Goal: Task Accomplishment & Management: Complete application form

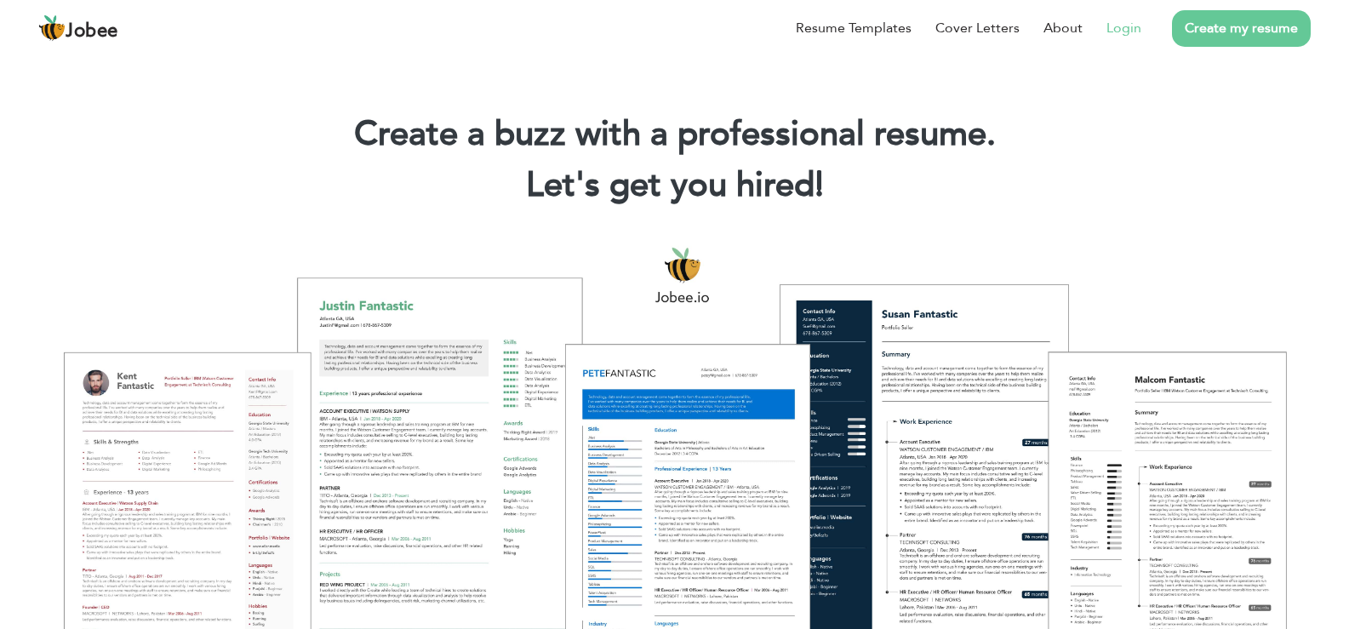
click at [1107, 29] on li "Login" at bounding box center [1112, 28] width 59 height 44
click at [1127, 25] on link "Login" at bounding box center [1124, 28] width 35 height 20
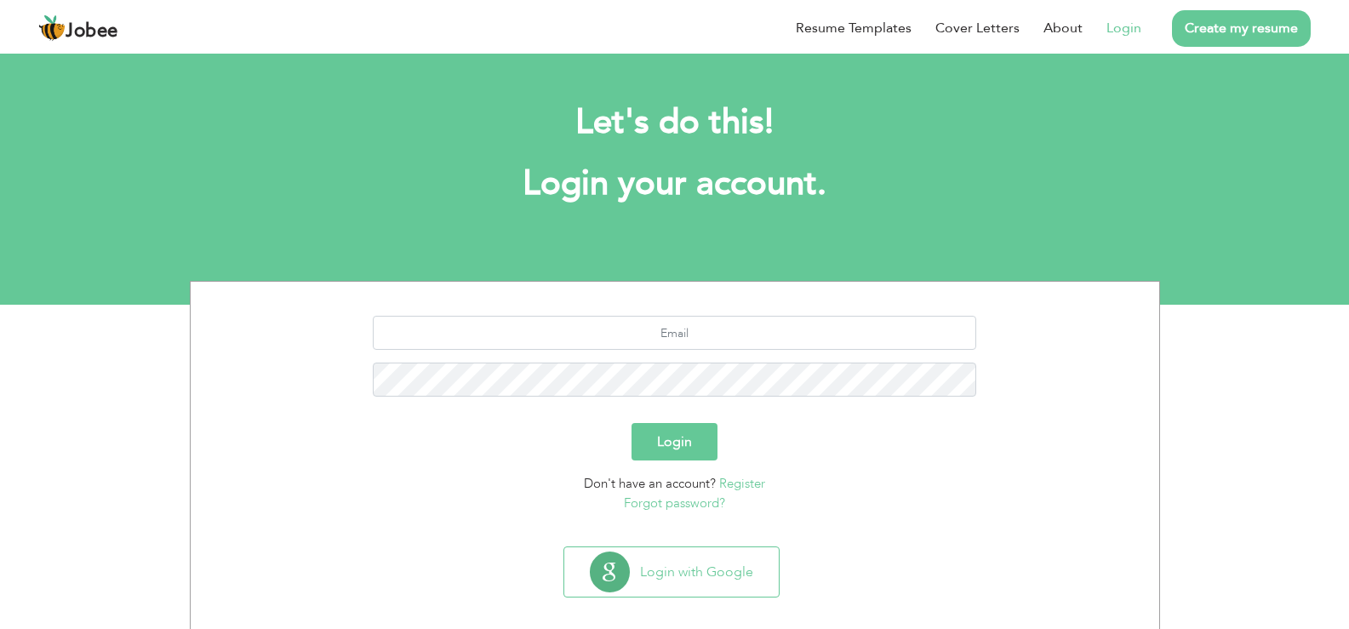
click at [1134, 31] on link "Login" at bounding box center [1124, 28] width 35 height 20
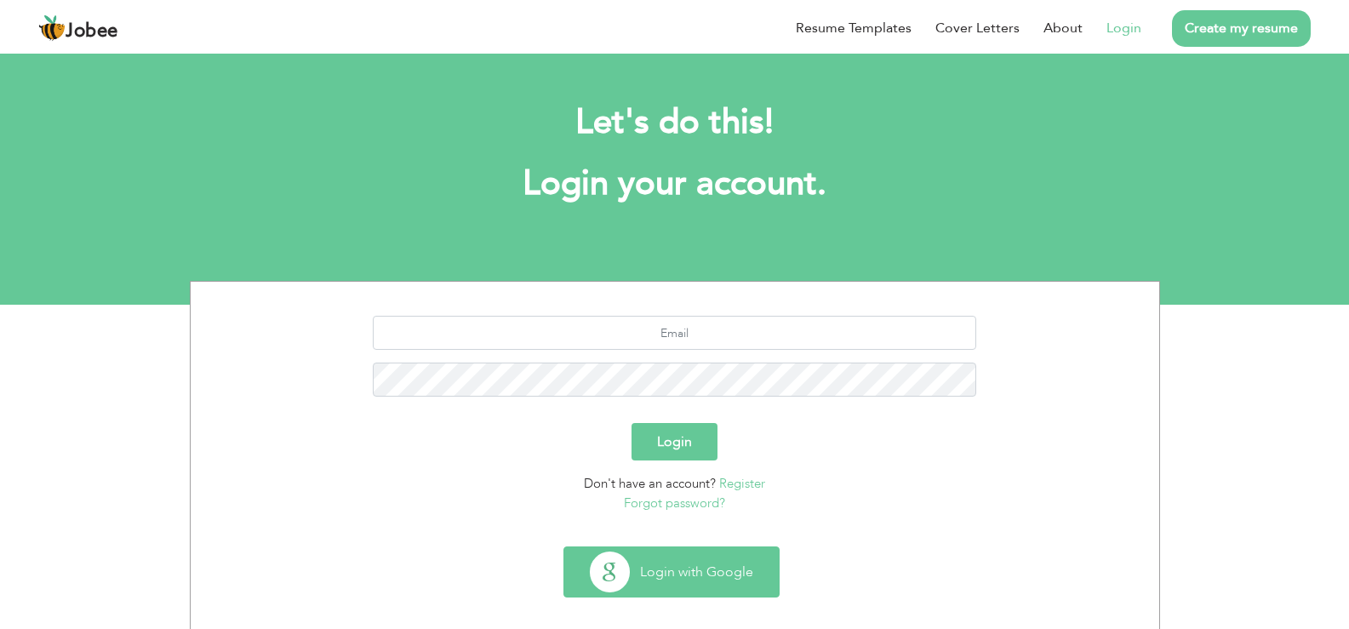
click at [614, 568] on button "Login with Google" at bounding box center [671, 571] width 215 height 49
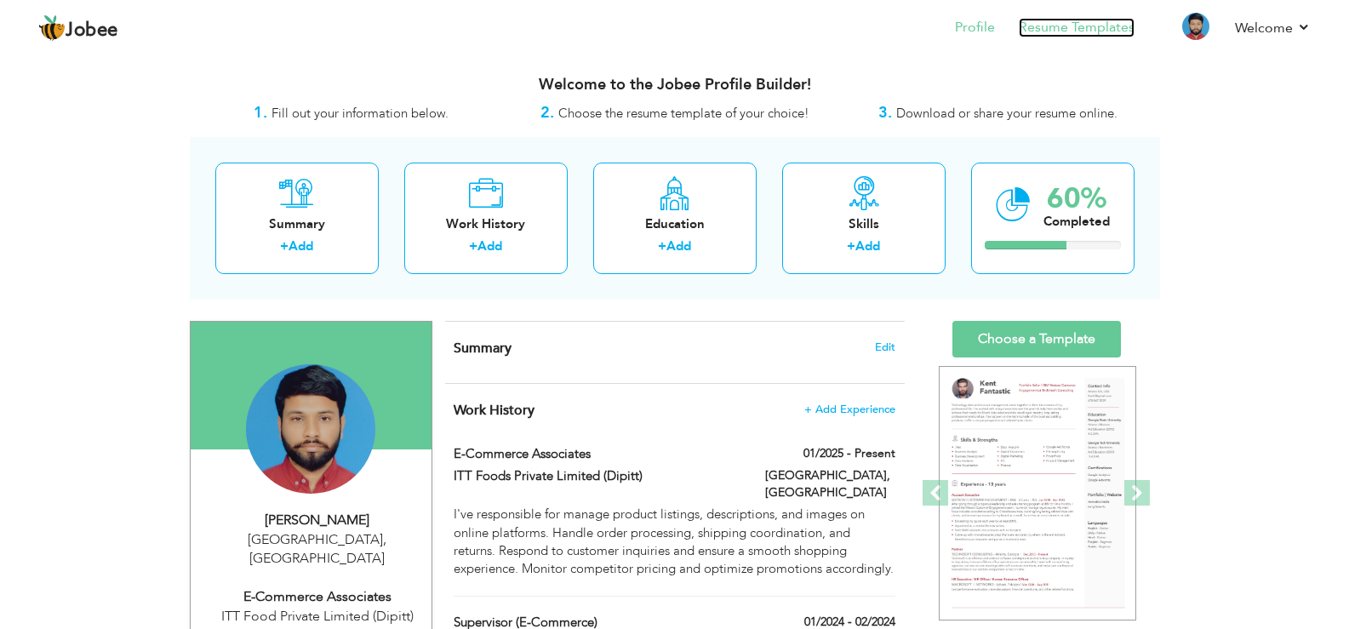
click at [1081, 29] on link "Resume Templates" at bounding box center [1077, 28] width 116 height 20
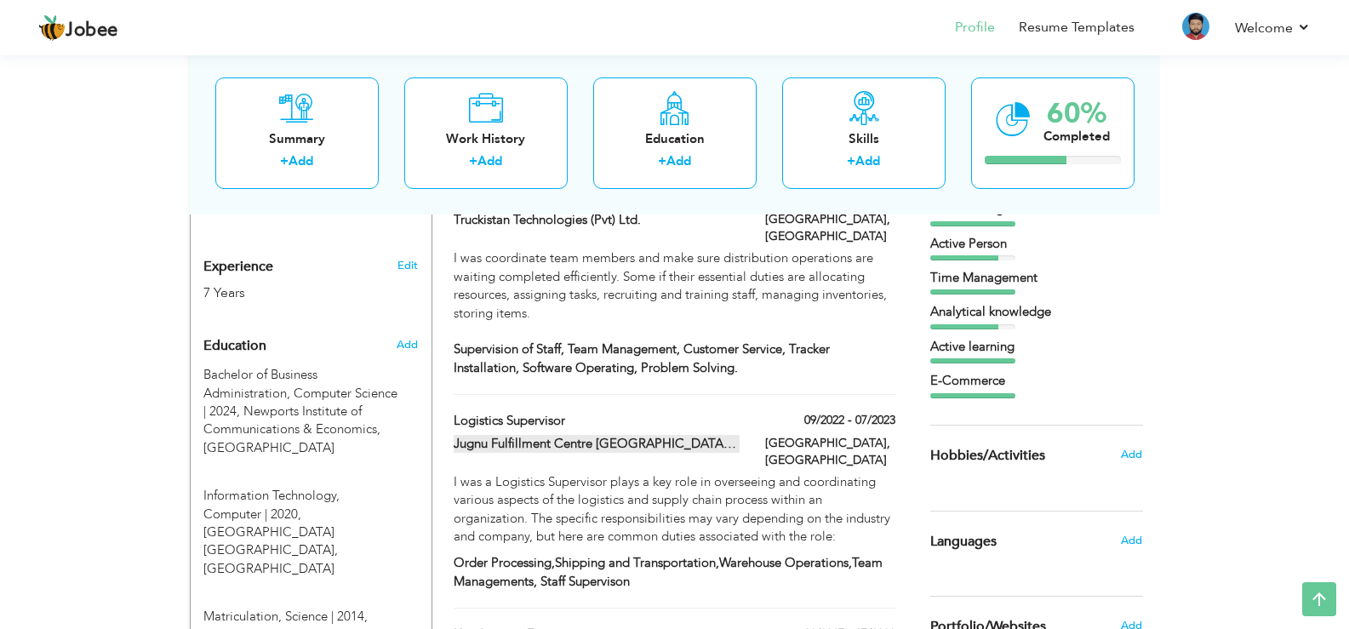
scroll to position [634, 0]
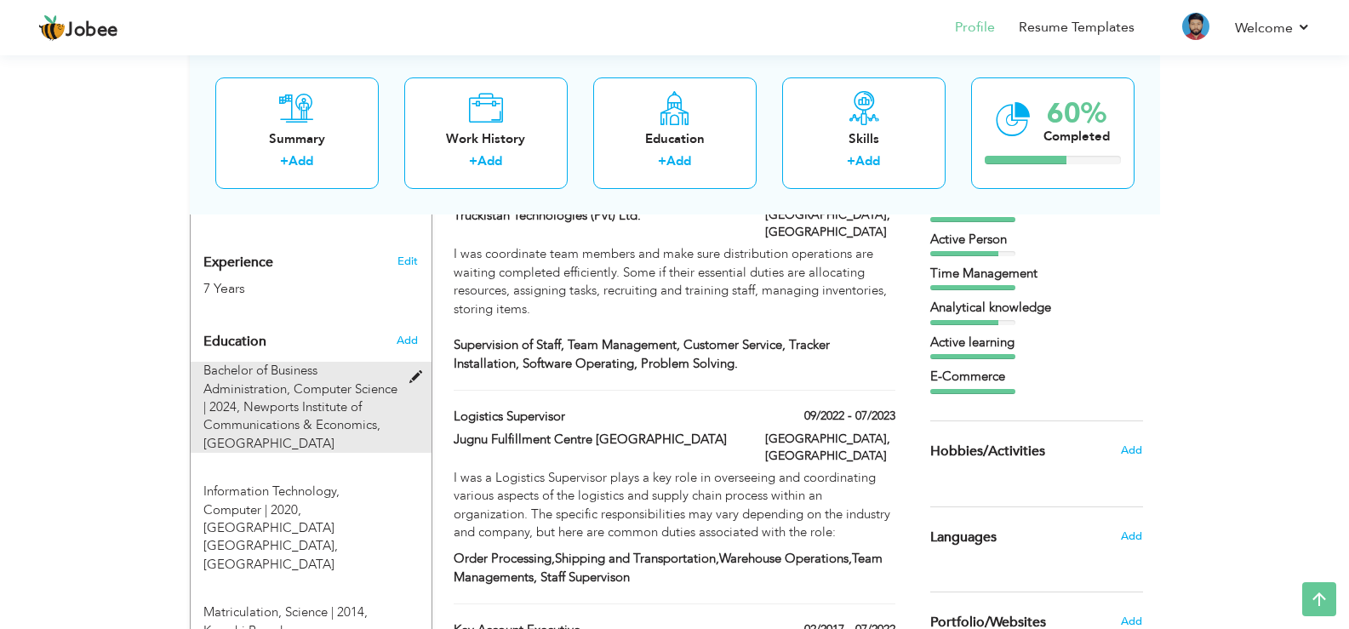
click at [284, 372] on span "Bachelor of Business Administration, Computer Science | 2024," at bounding box center [300, 389] width 194 height 54
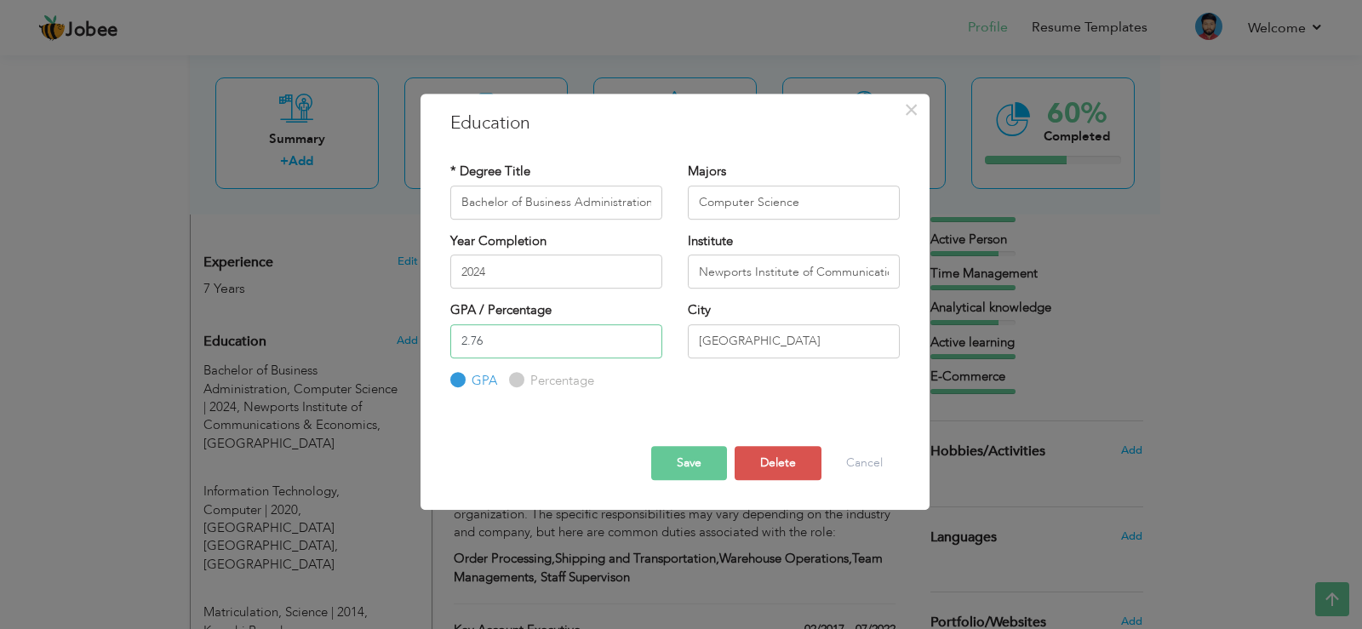
click at [494, 336] on input "2.76" at bounding box center [556, 341] width 212 height 34
click at [668, 465] on button "Save" at bounding box center [689, 463] width 76 height 34
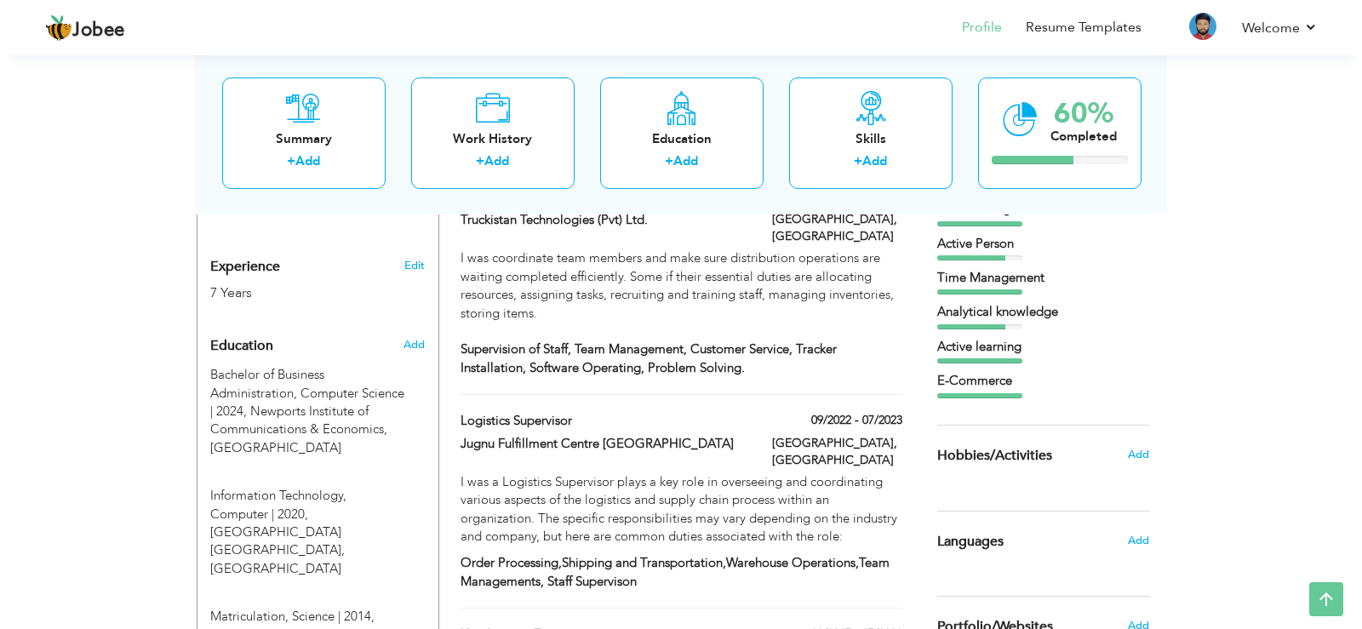
scroll to position [652, 0]
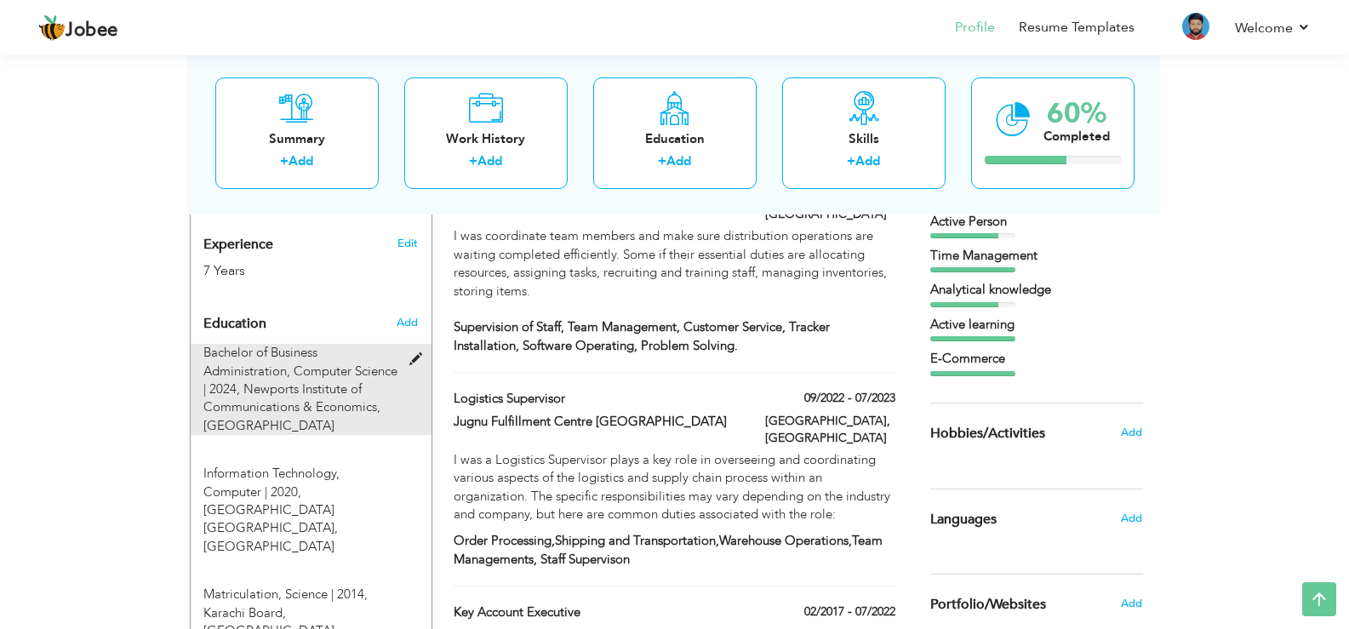
click at [255, 381] on span "Newports Institute of Communications & Economics, [GEOGRAPHIC_DATA]" at bounding box center [291, 408] width 177 height 54
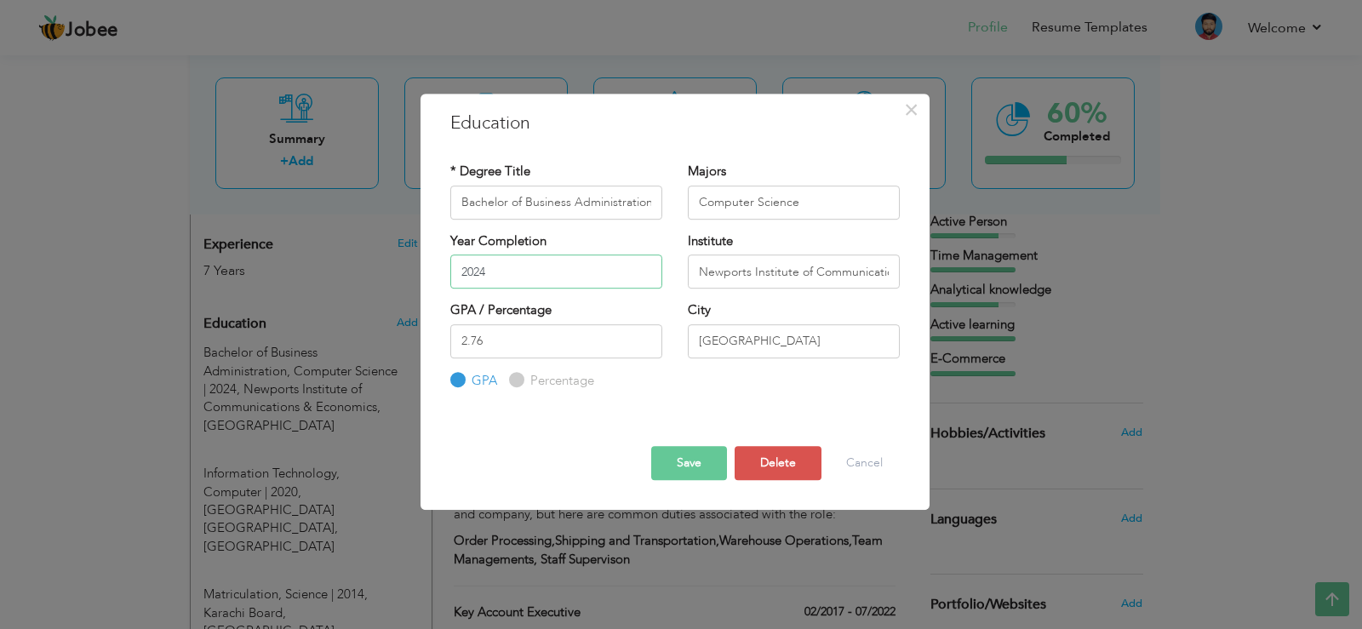
click at [517, 275] on input "2024" at bounding box center [556, 272] width 212 height 34
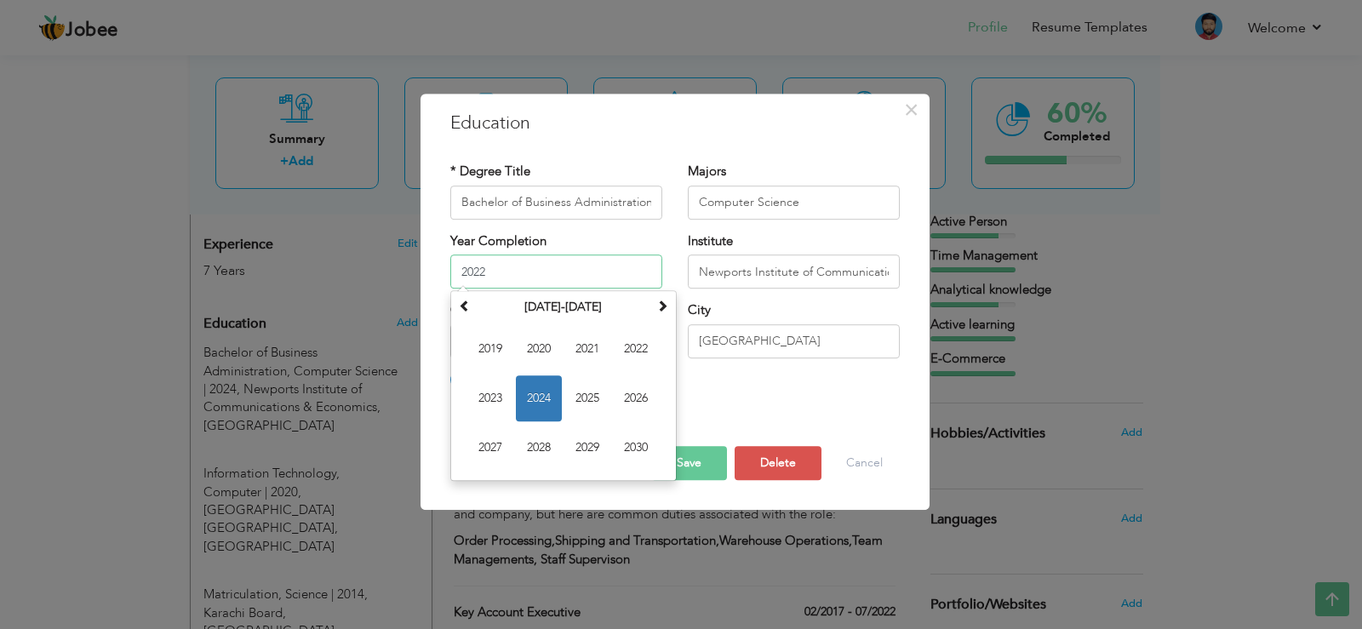
type input "2022"
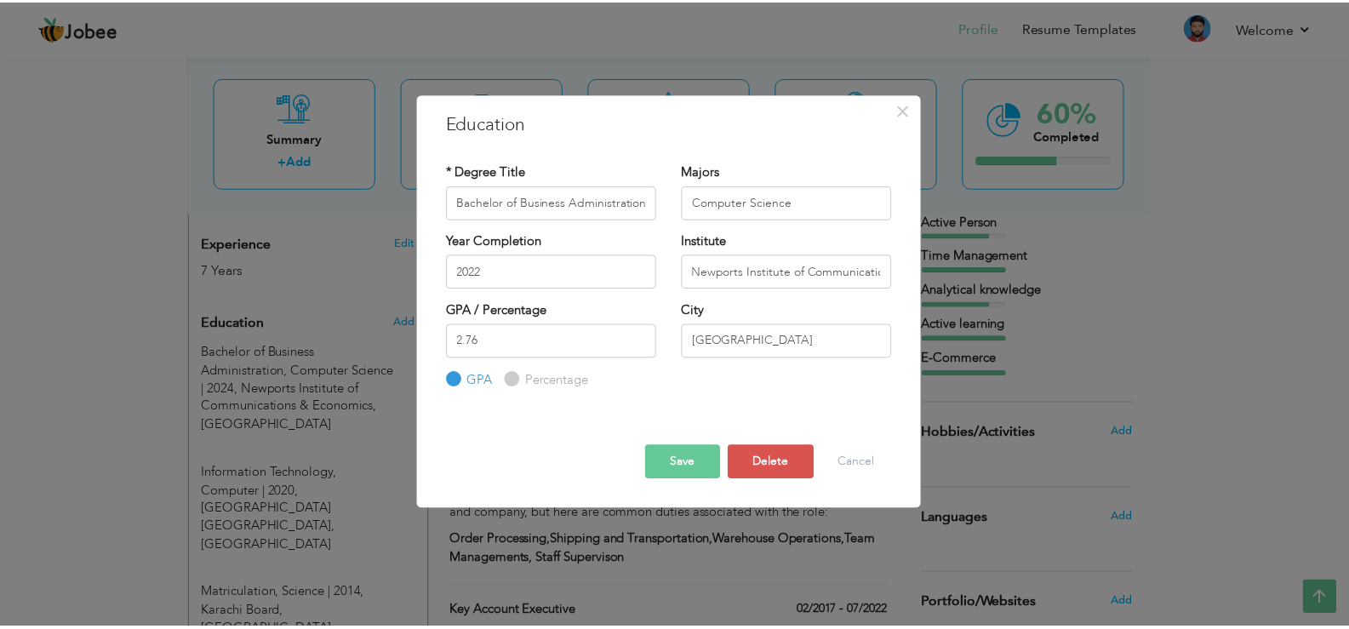
scroll to position [0, 0]
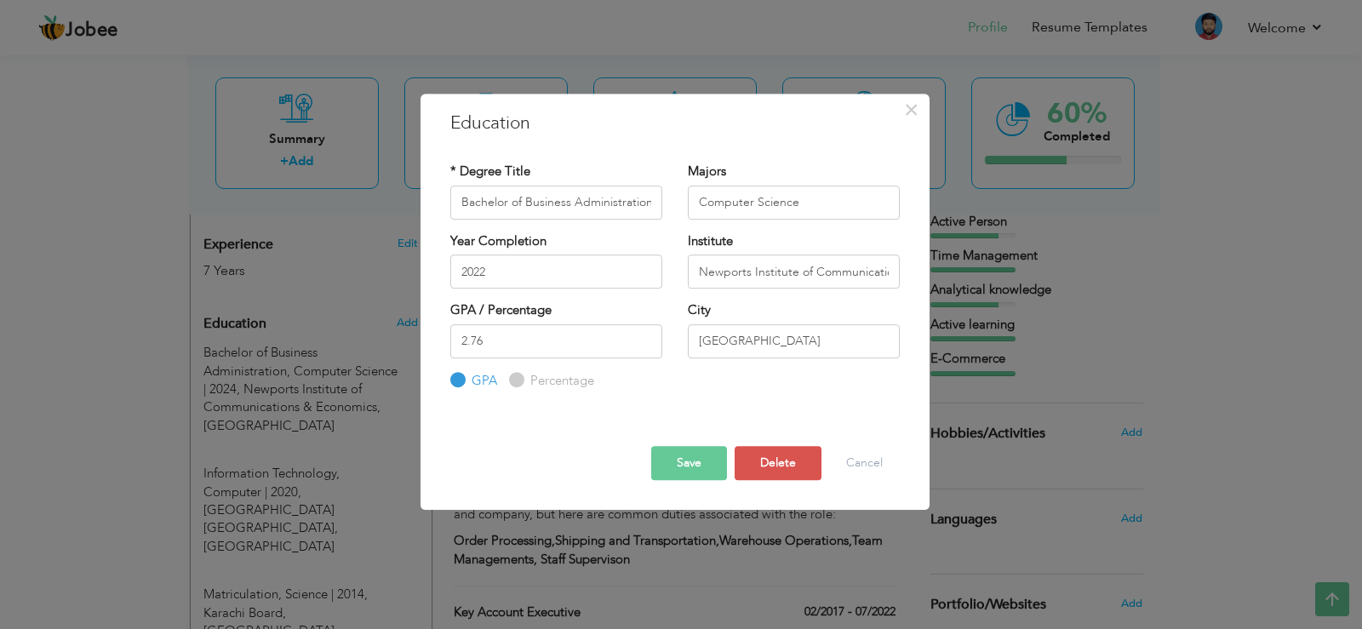
click at [704, 461] on button "Save" at bounding box center [689, 463] width 76 height 34
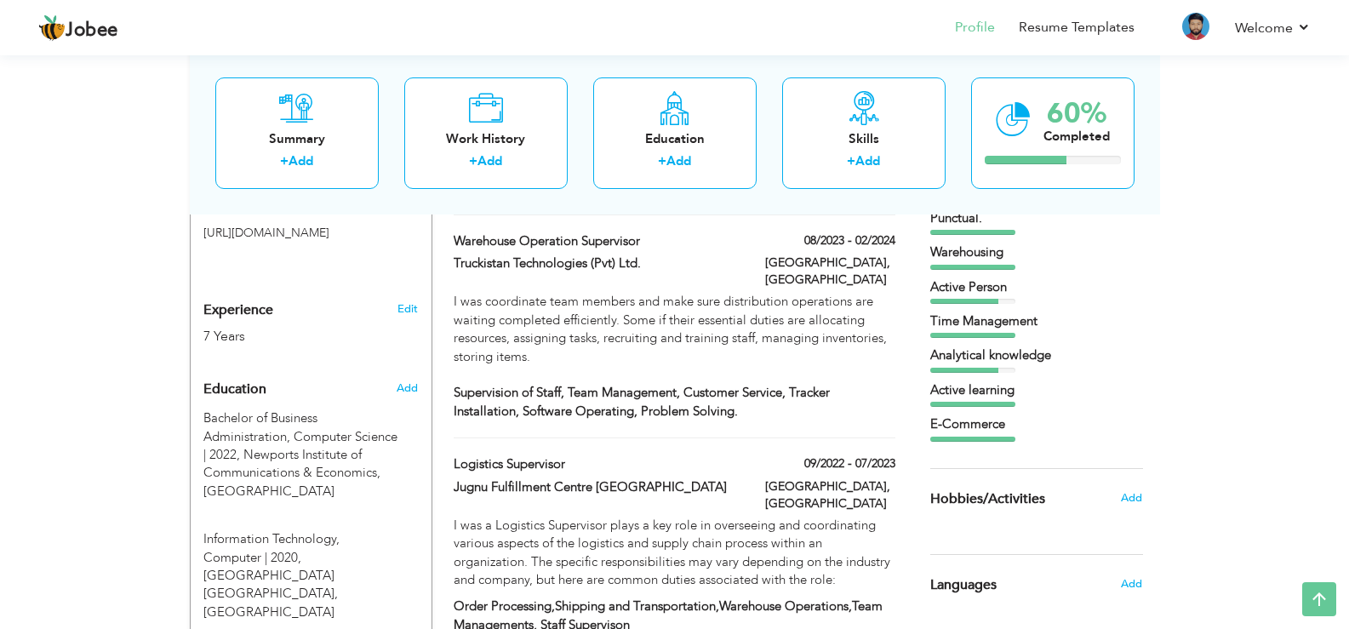
scroll to position [604, 0]
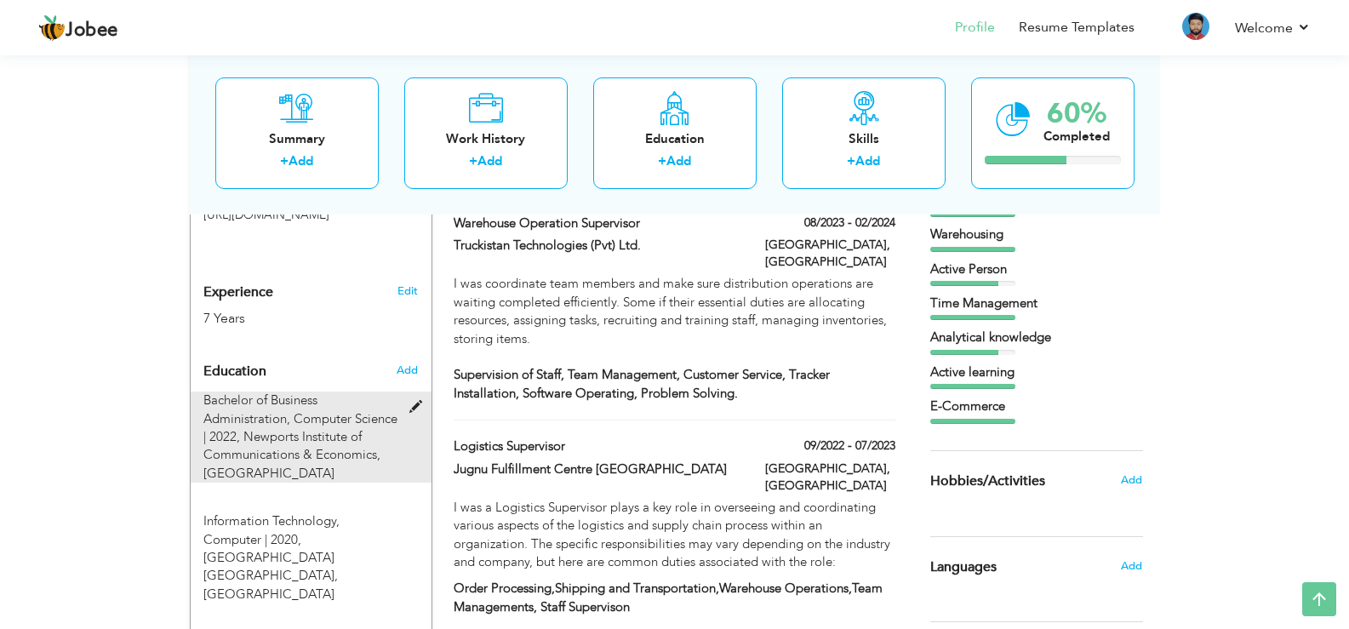
click at [300, 392] on span "Bachelor of Business Administration, Computer Science | 2022," at bounding box center [300, 419] width 194 height 54
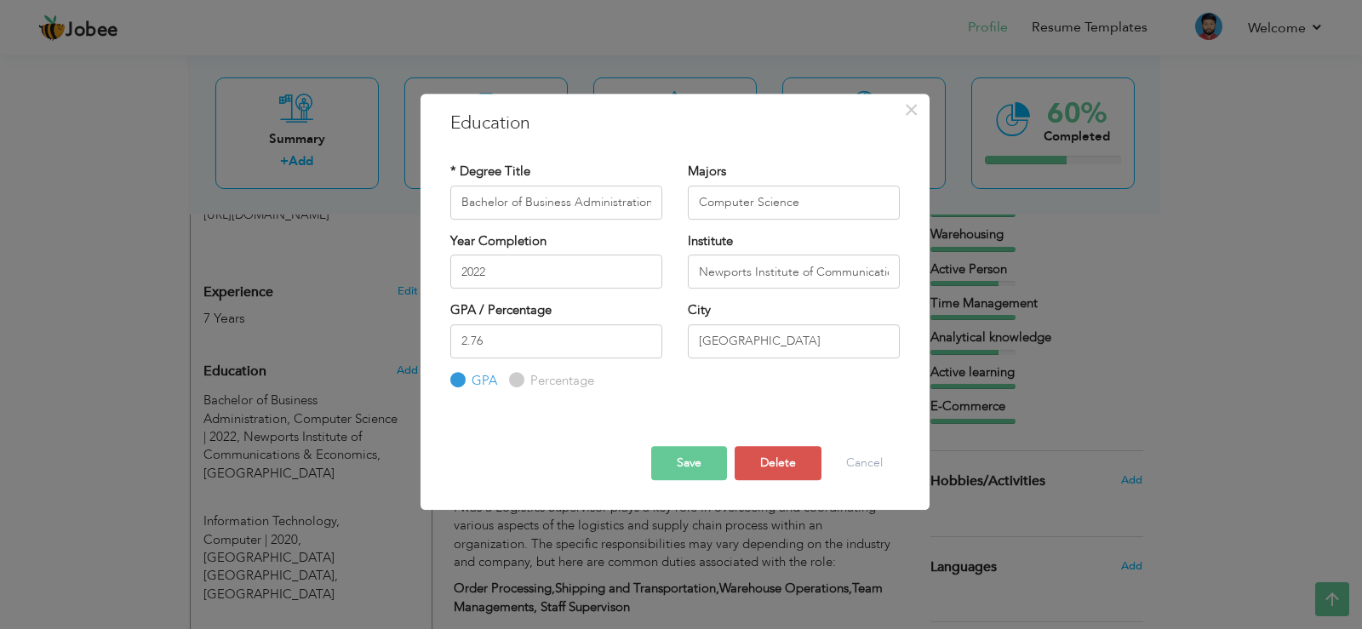
click at [672, 456] on button "Save" at bounding box center [689, 463] width 76 height 34
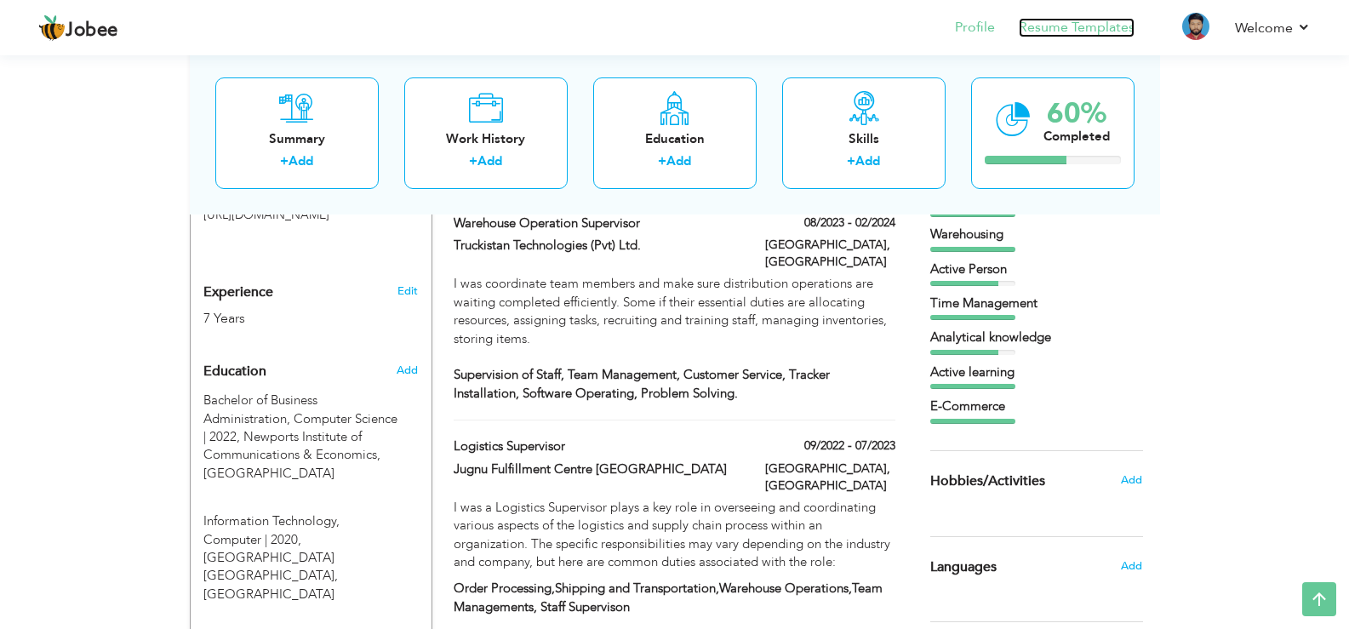
click at [1066, 26] on link "Resume Templates" at bounding box center [1077, 28] width 116 height 20
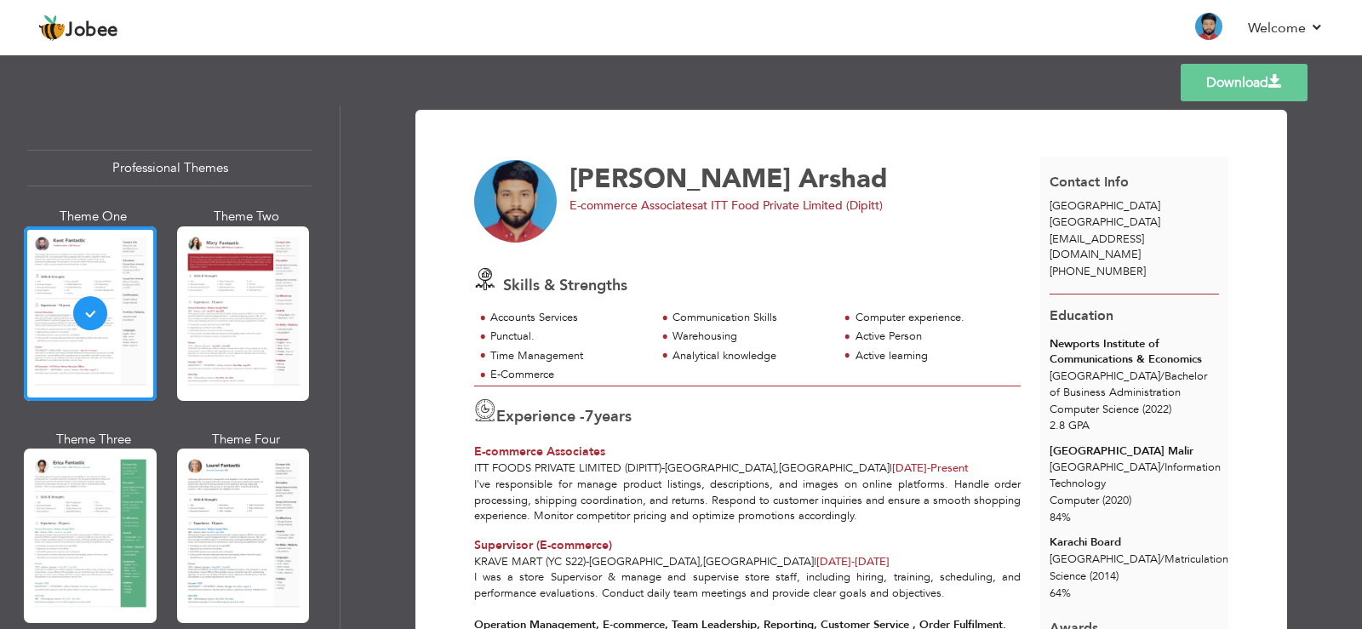
click at [1228, 80] on link "Download" at bounding box center [1244, 82] width 127 height 37
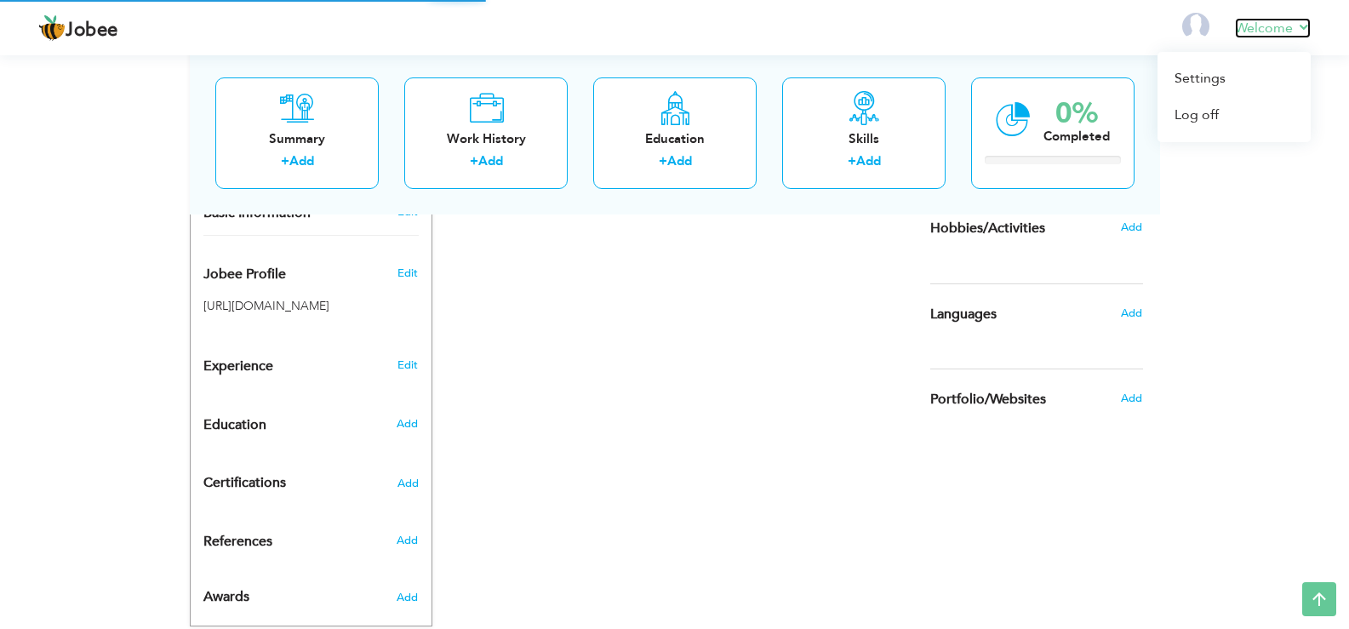
click at [1285, 28] on link "Welcome" at bounding box center [1273, 28] width 76 height 20
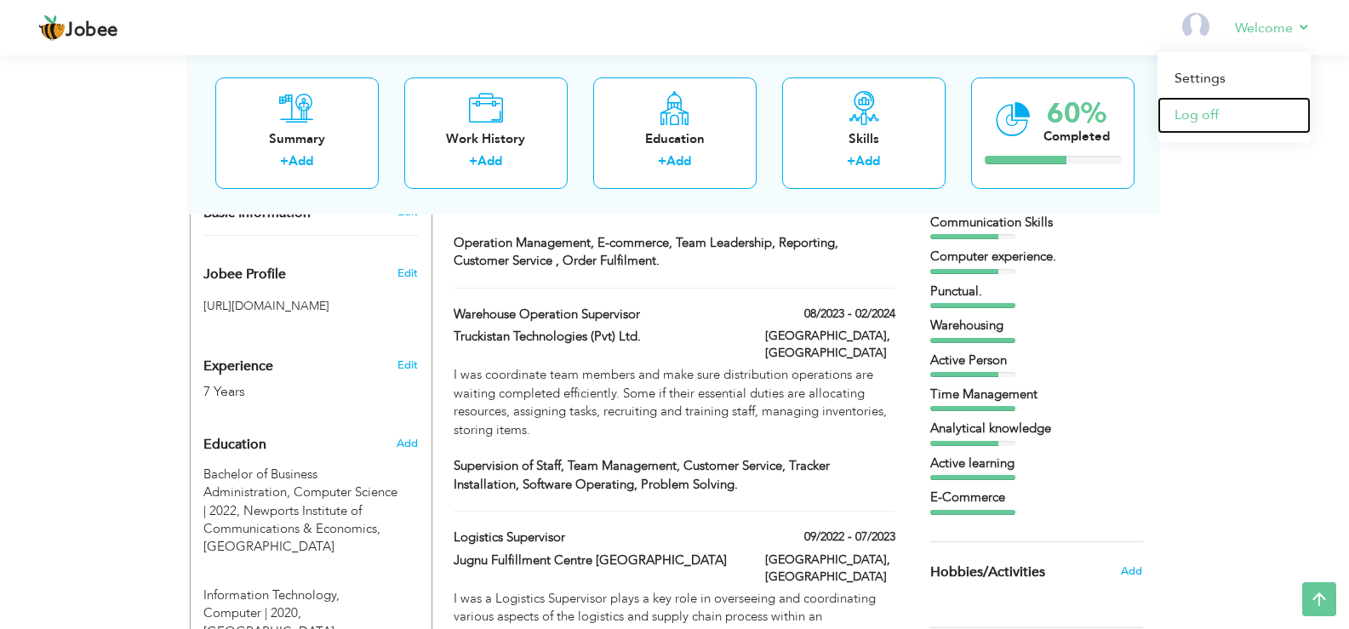
click at [1195, 120] on link "Log off" at bounding box center [1234, 115] width 153 height 37
